Goal: Task Accomplishment & Management: Use online tool/utility

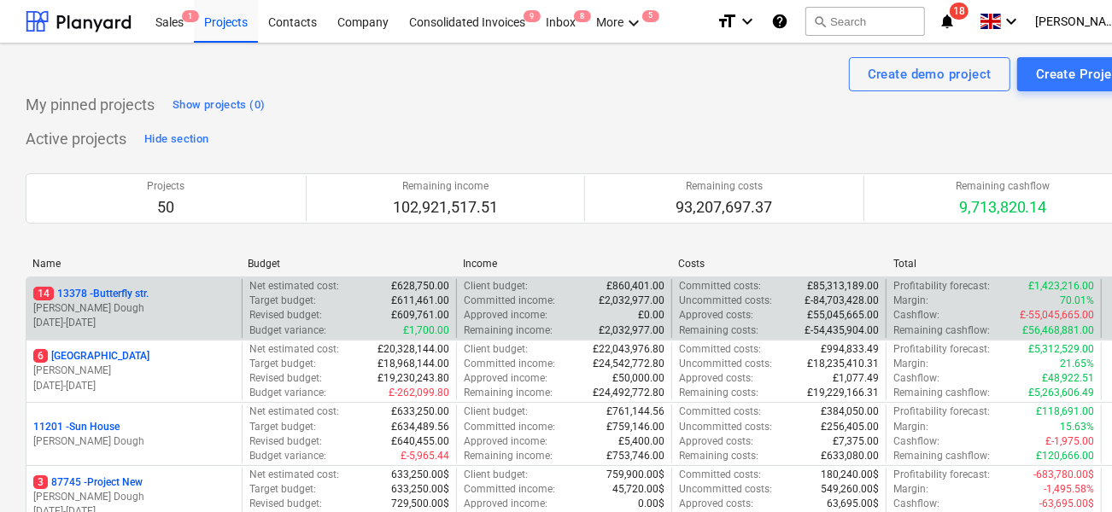
click at [167, 334] on div "14 13378 - Butterfly str. J. Dough [DATE] - [DATE]" at bounding box center [133, 308] width 215 height 59
click at [155, 298] on div "14 [STREET_ADDRESS]" at bounding box center [134, 294] width 202 height 15
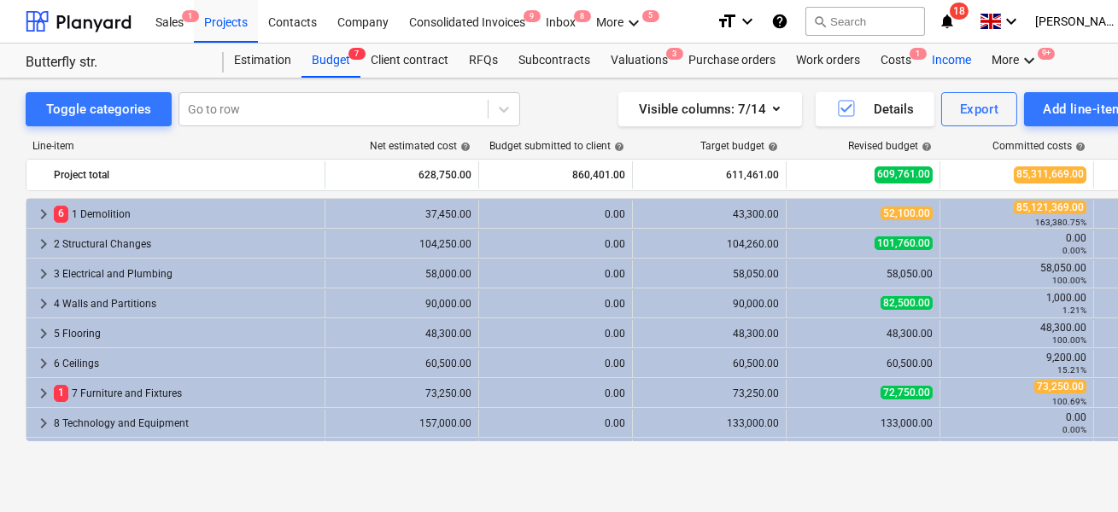
click at [948, 64] on div "Income" at bounding box center [951, 61] width 60 height 34
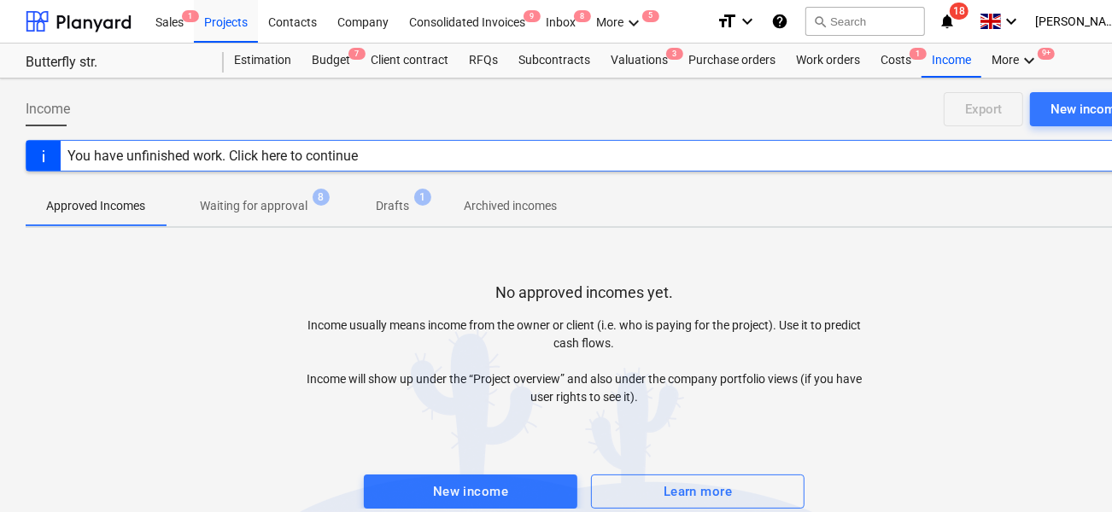
scroll to position [23, 0]
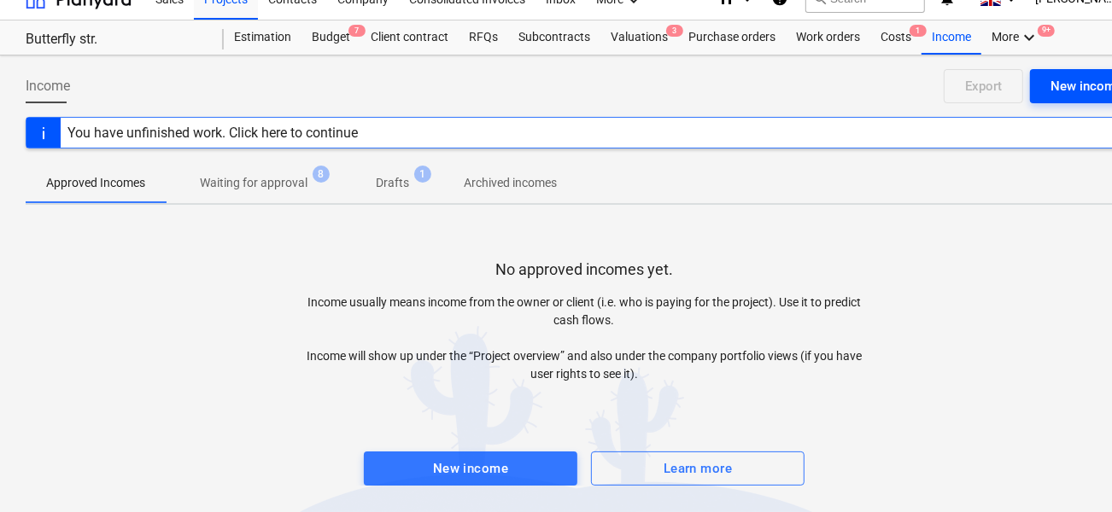
click at [1052, 83] on div "New income" at bounding box center [1086, 86] width 72 height 22
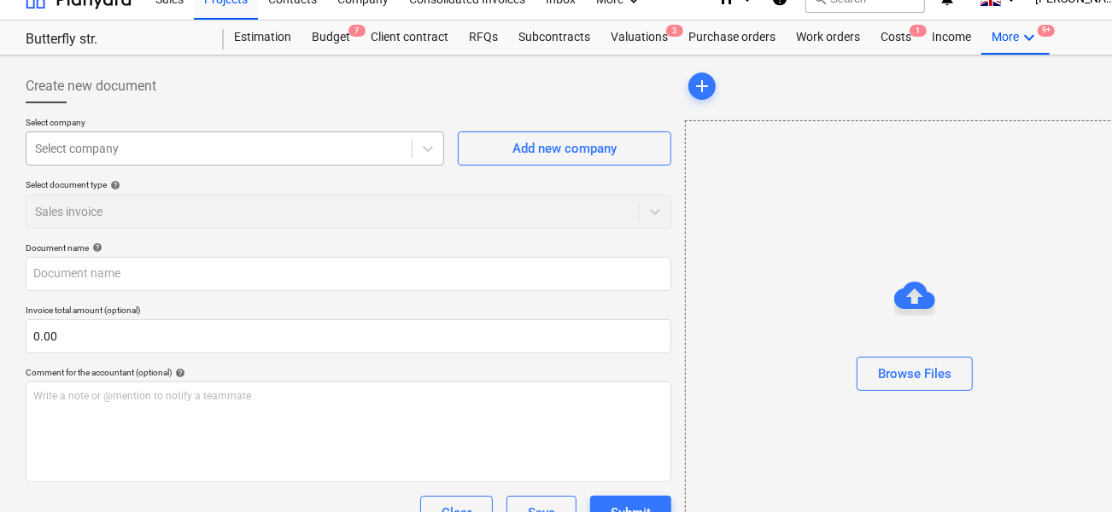
click at [309, 146] on div at bounding box center [219, 148] width 368 height 17
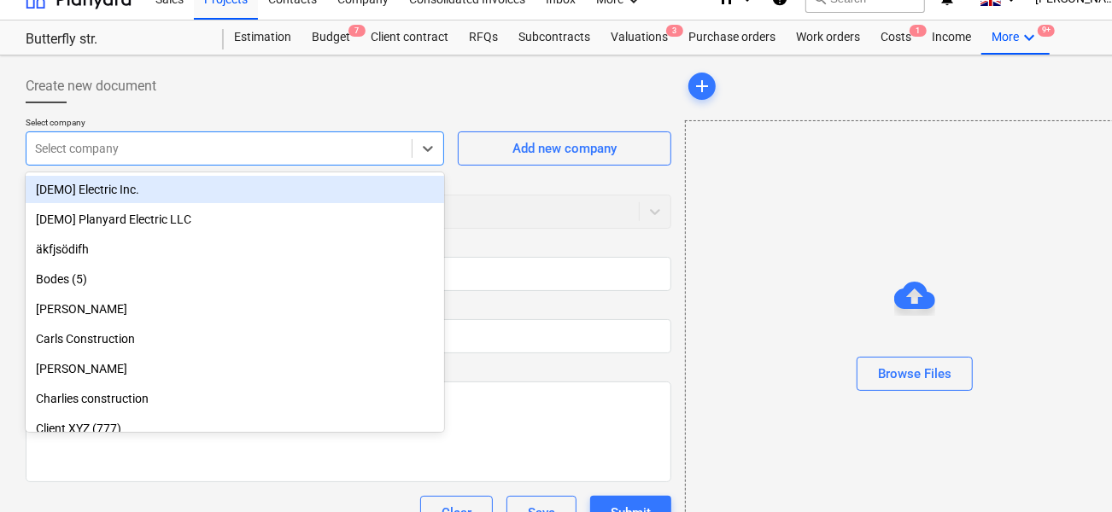
click at [262, 186] on div "[DEMO] Electric Inc." at bounding box center [235, 189] width 418 height 27
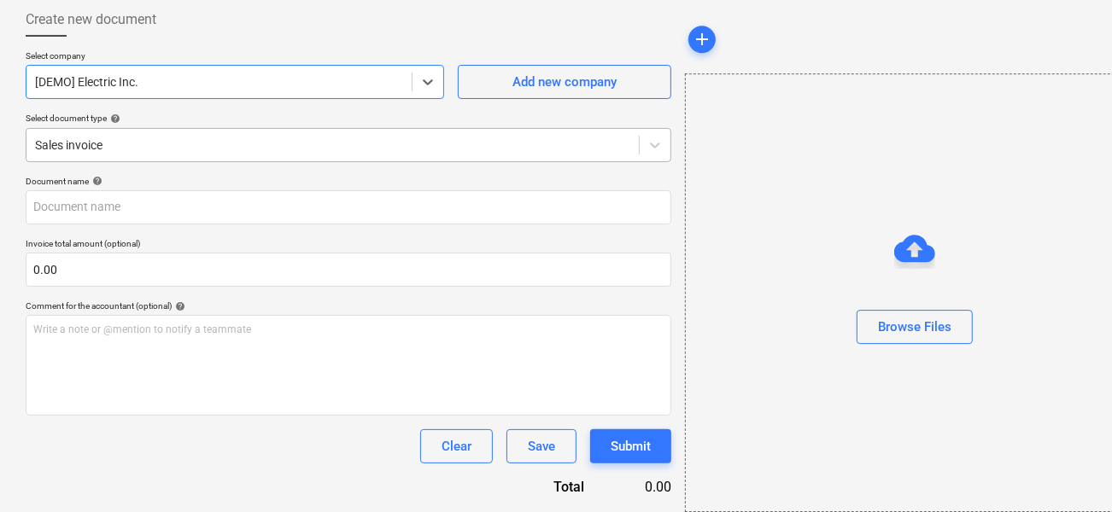
scroll to position [100, 0]
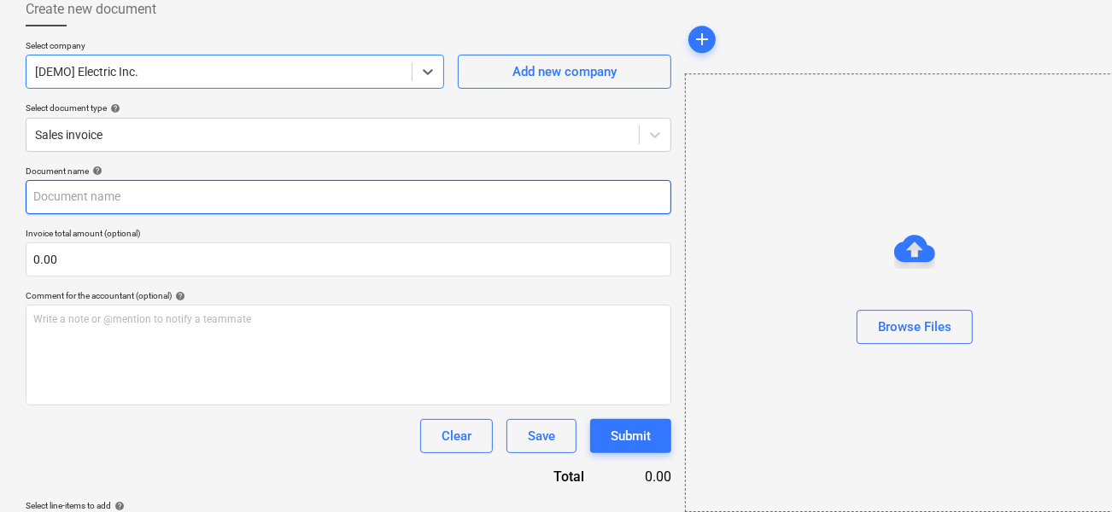
click at [126, 192] on input "text" at bounding box center [349, 197] width 646 height 34
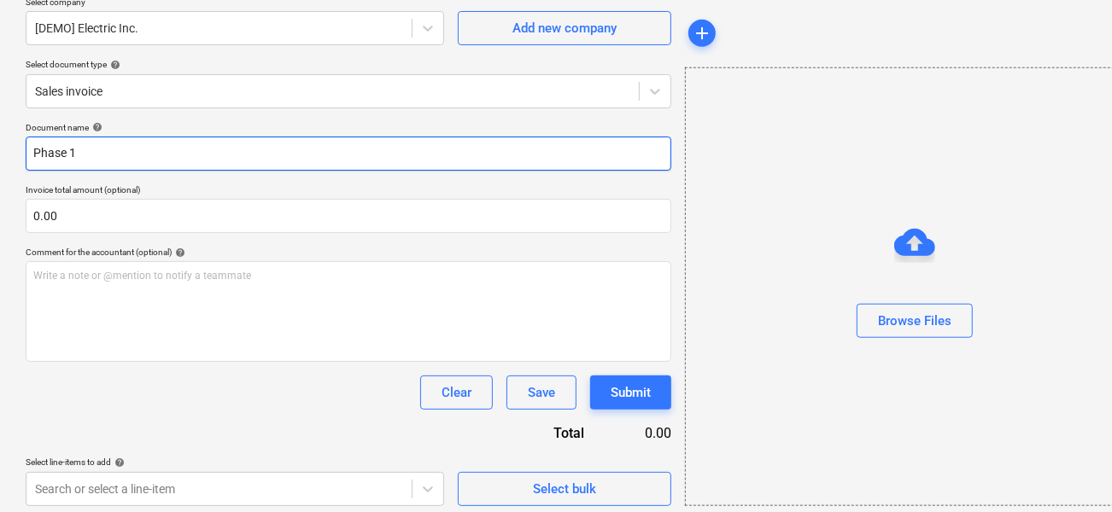
scroll to position [150, 0]
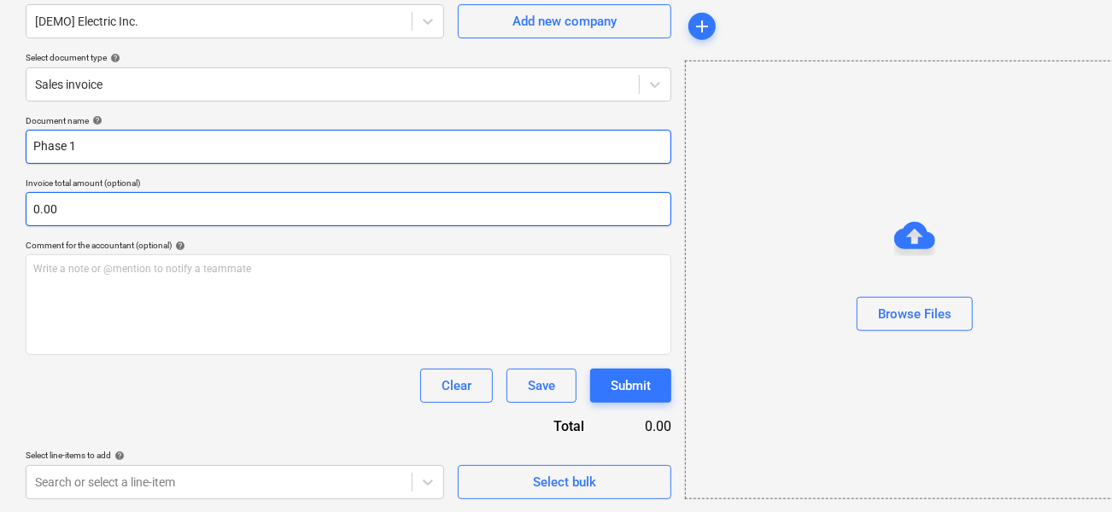
type input "Phase 1"
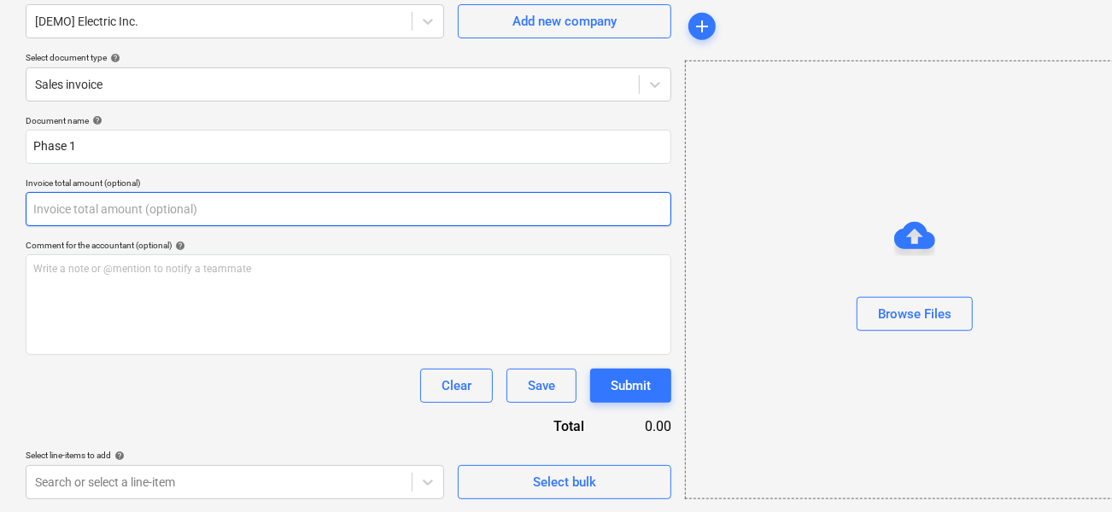
click at [129, 207] on input "text" at bounding box center [349, 209] width 646 height 34
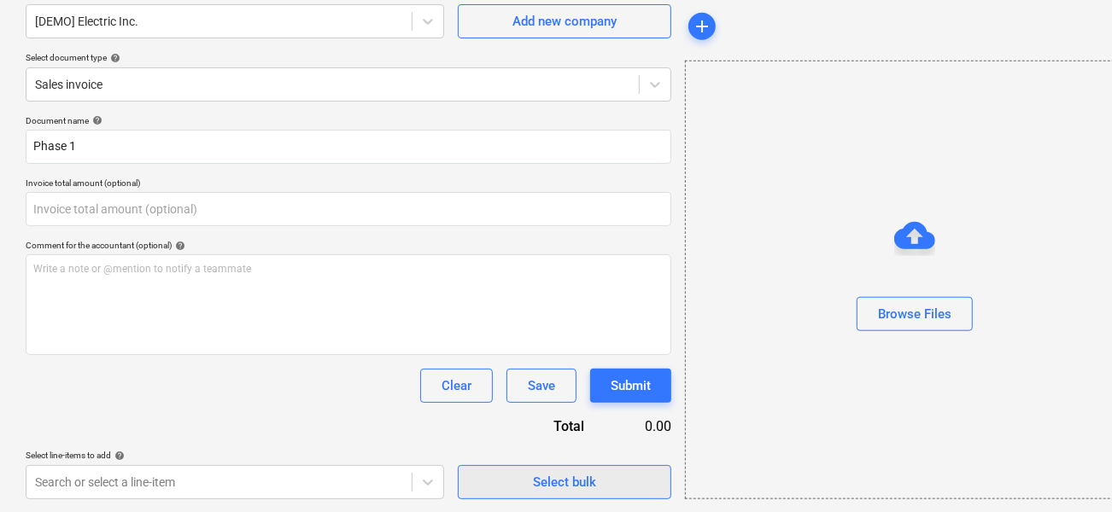
type input "0.00"
click at [488, 478] on span "Select bulk" at bounding box center [564, 482] width 171 height 22
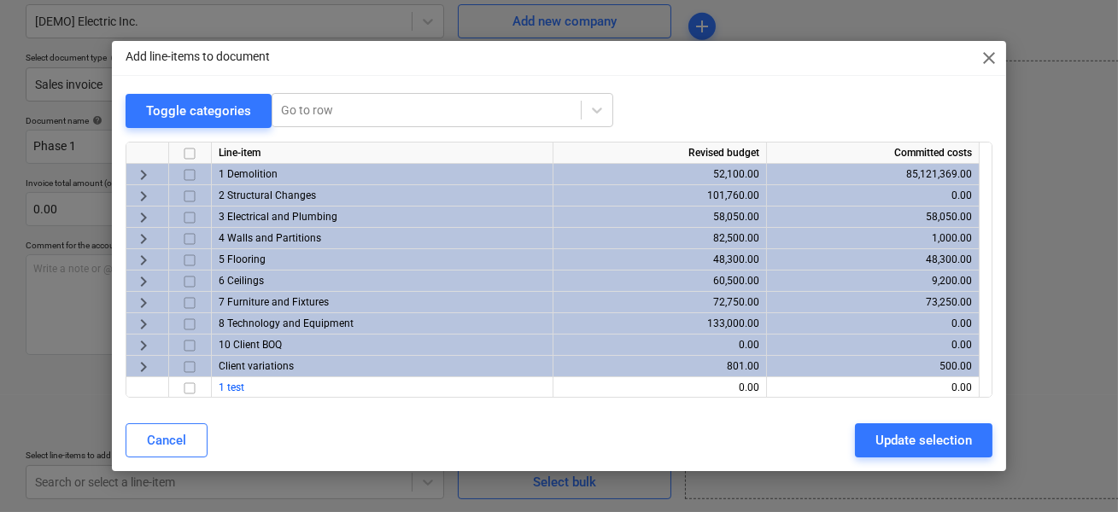
click at [143, 249] on div "keyboard_arrow_right" at bounding box center [147, 259] width 43 height 21
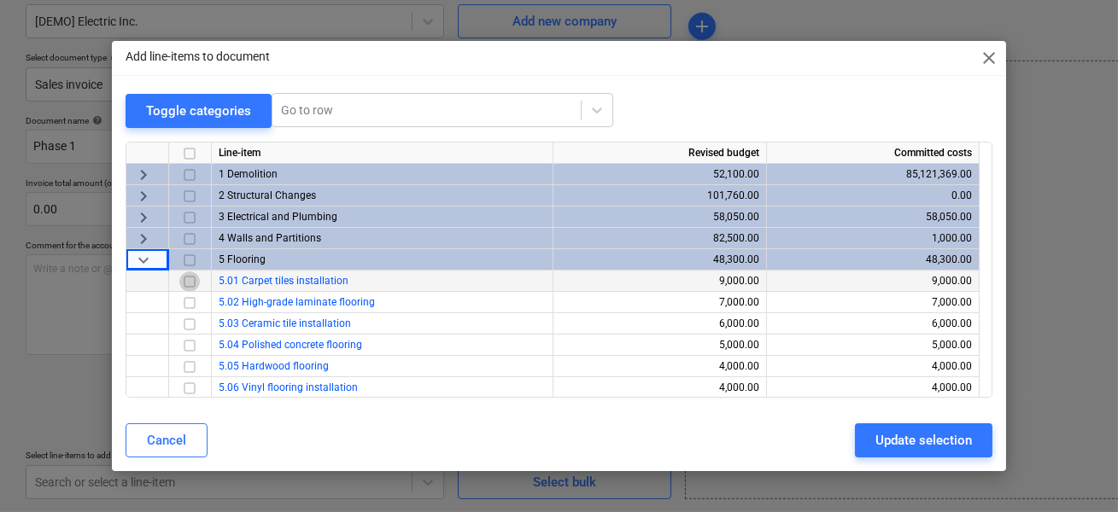
click at [184, 281] on input "checkbox" at bounding box center [189, 282] width 20 height 20
click at [185, 297] on input "checkbox" at bounding box center [189, 303] width 20 height 20
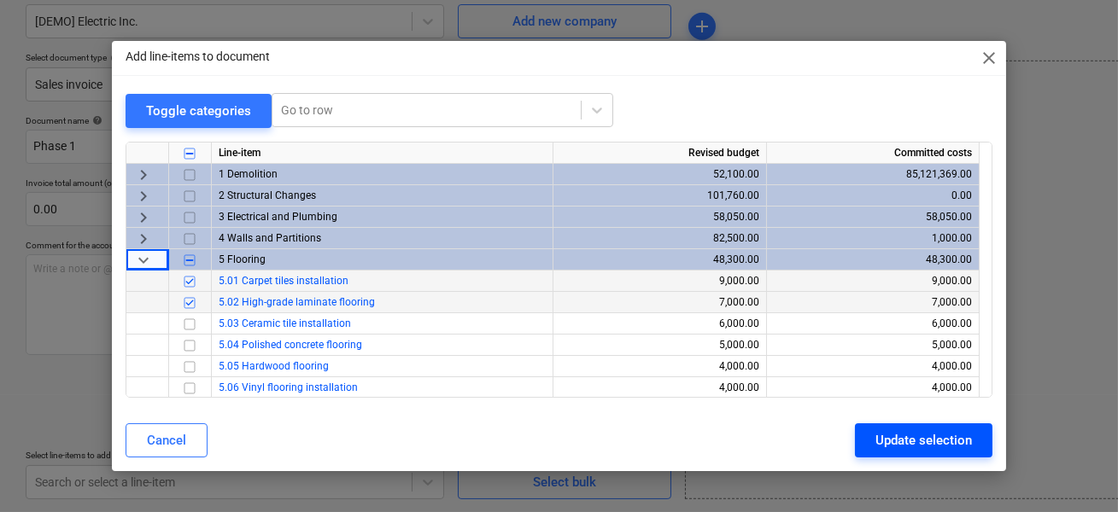
click at [893, 433] on div "Update selection" at bounding box center [923, 441] width 96 height 22
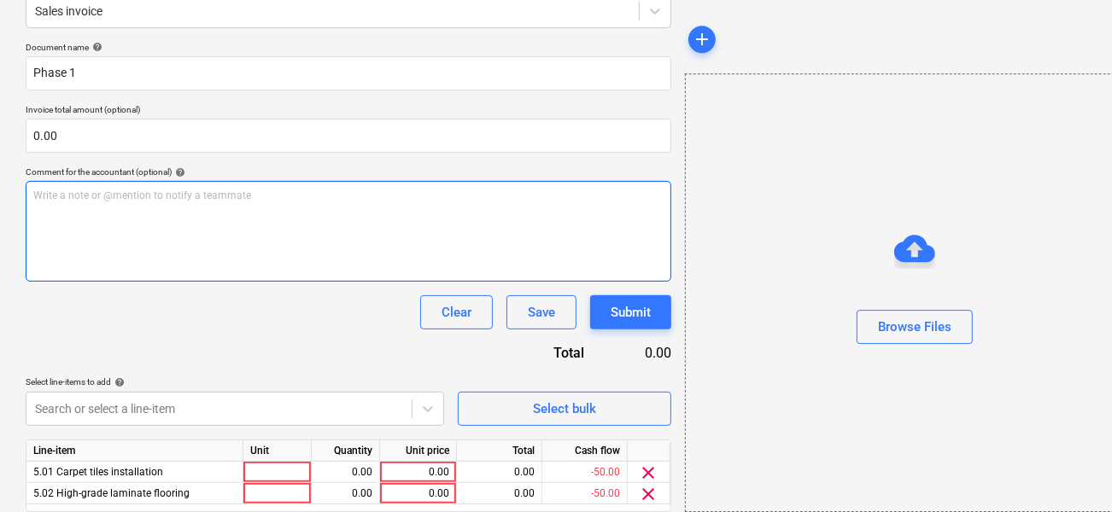
scroll to position [284, 0]
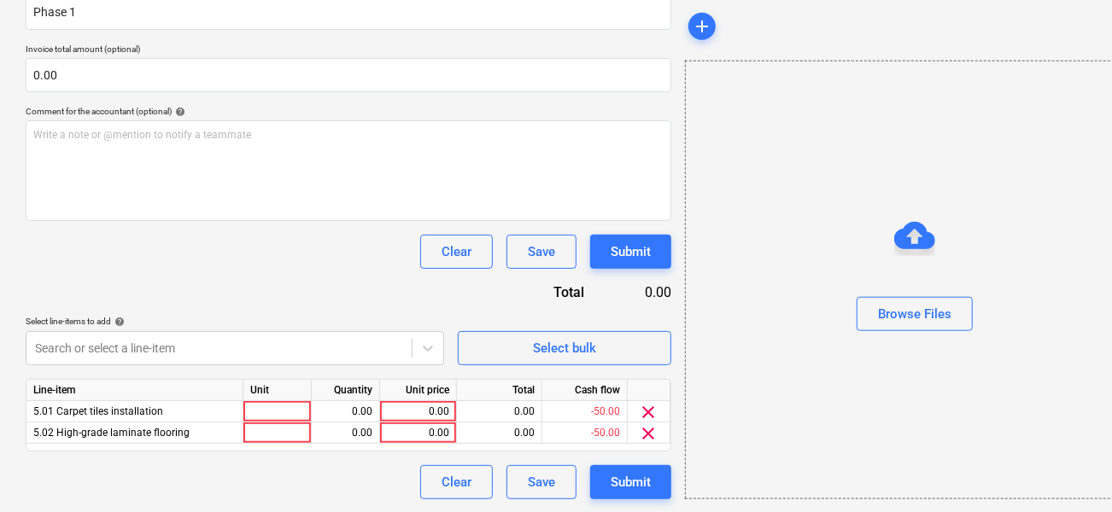
click at [425, 397] on div "Unit price" at bounding box center [418, 390] width 77 height 21
click at [425, 406] on div "0.00" at bounding box center [418, 411] width 62 height 21
type input "1000"
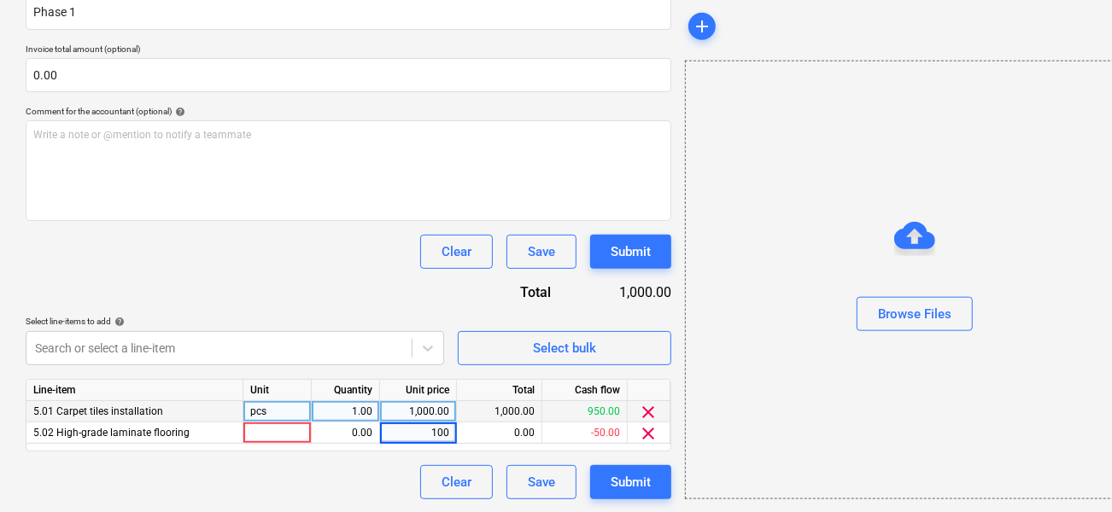
type input "1000"
click at [325, 310] on div "Document name help Phase 1 Invoice total amount (optional) 0.00 Comment for the…" at bounding box center [349, 240] width 646 height 518
click at [627, 244] on div "Submit" at bounding box center [631, 252] width 40 height 22
